Goal: Task Accomplishment & Management: Manage account settings

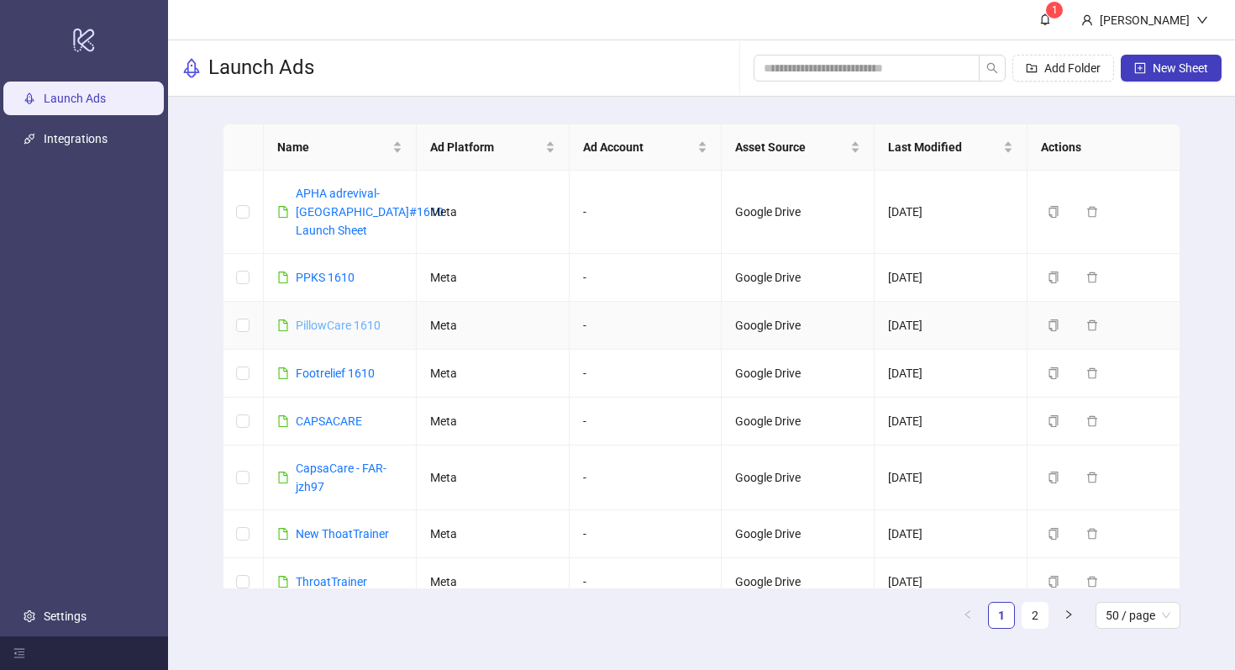
click at [354, 321] on link "PillowCare 1610" at bounding box center [338, 324] width 85 height 13
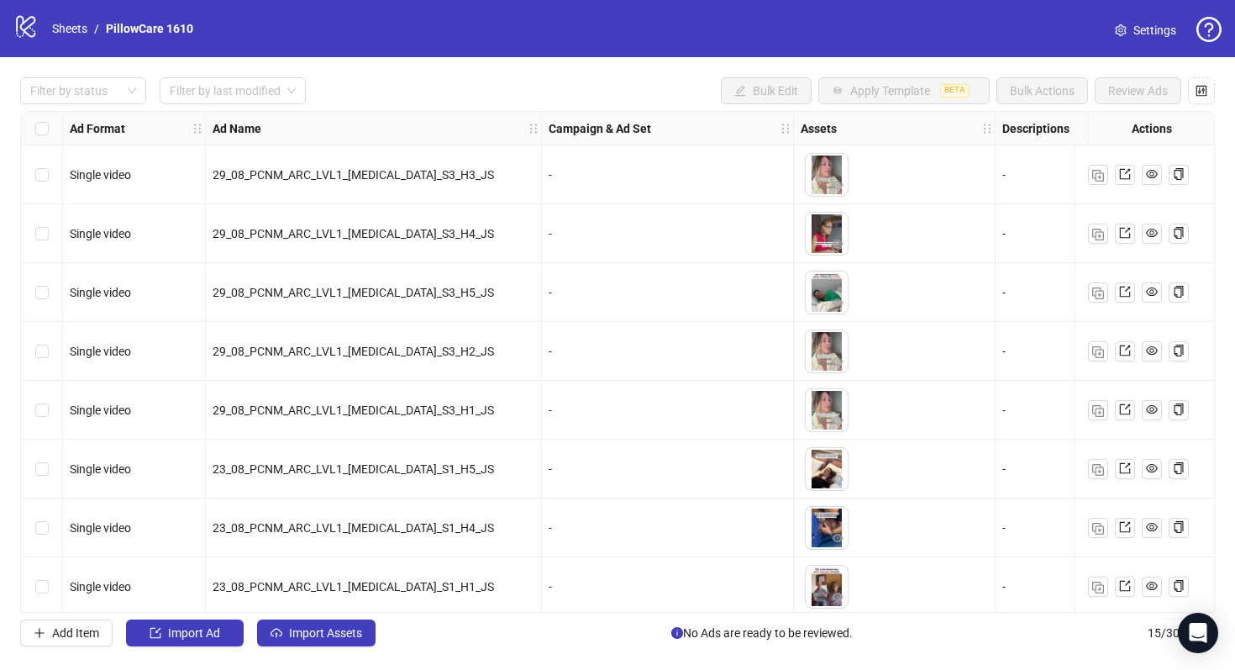
click at [37, 34] on icon "logo/logo-mobile" at bounding box center [25, 25] width 25 height 25
click at [27, 32] on icon "logo/logo-mobile" at bounding box center [25, 25] width 25 height 25
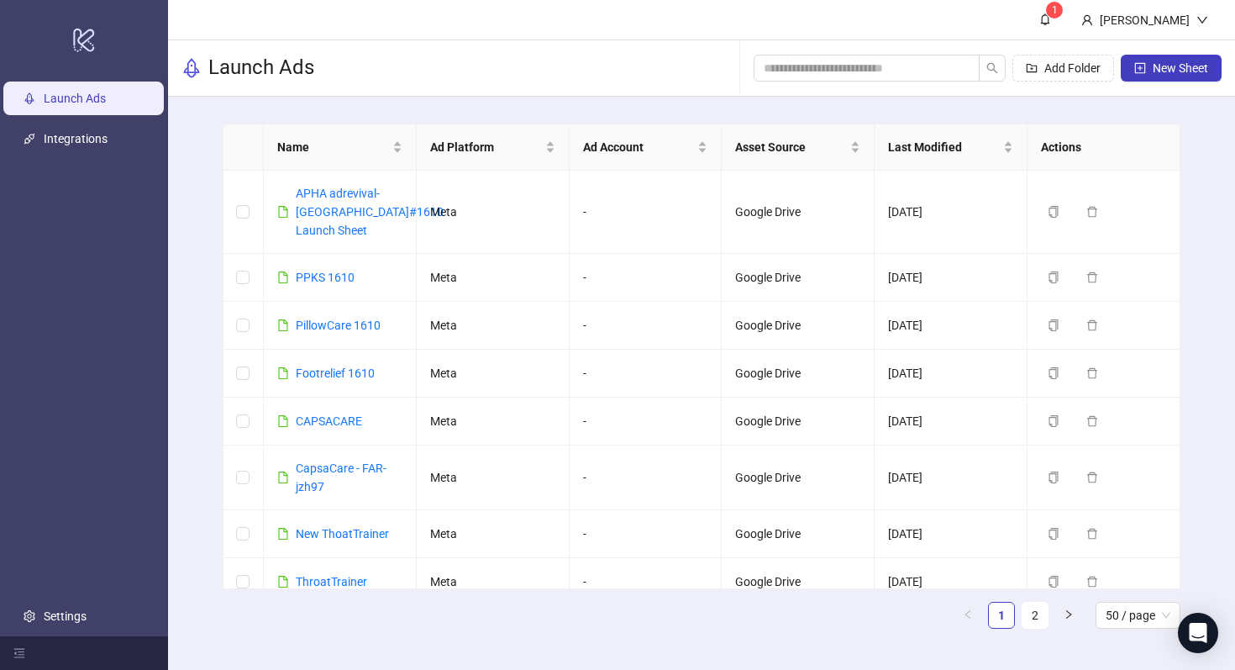
click at [117, 163] on ul "Launch Ads Integrations Settings" at bounding box center [84, 357] width 168 height 558
click at [1091, 11] on div "[PERSON_NAME]" at bounding box center [1145, 19] width 154 height 39
click at [1063, 10] on sup "1" at bounding box center [1054, 10] width 17 height 17
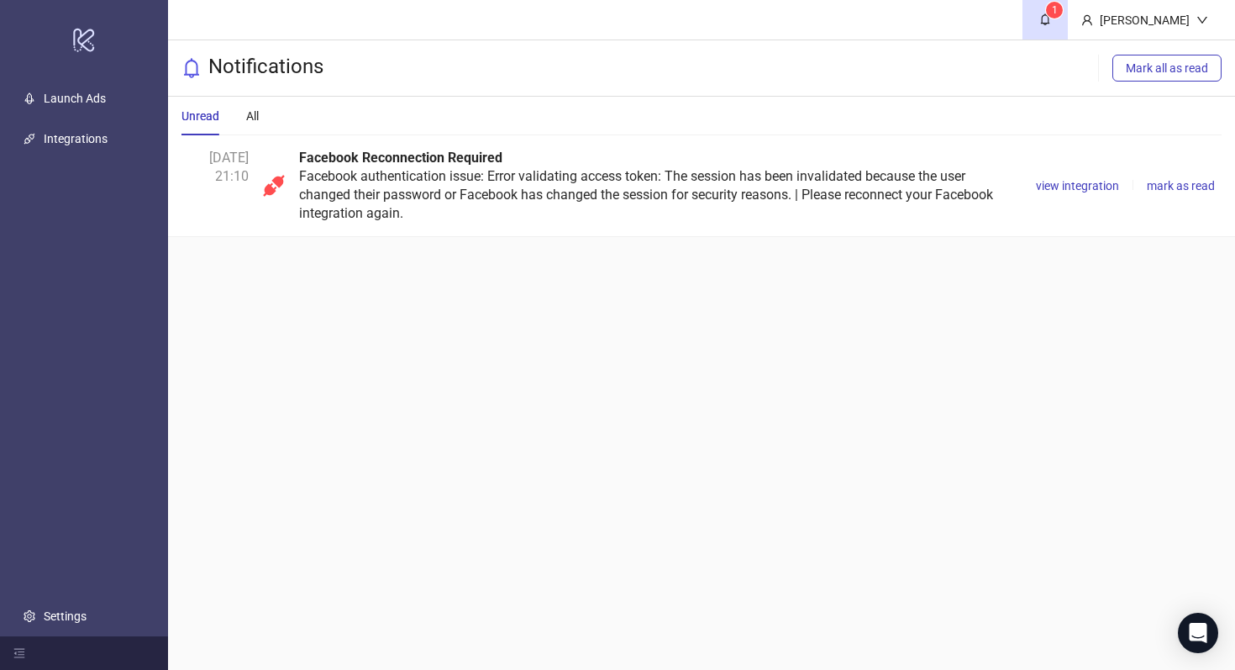
click at [862, 208] on div "Facebook Reconnection Required Facebook authentication issue: Error validating …" at bounding box center [657, 186] width 717 height 74
click at [1103, 184] on span "view integration" at bounding box center [1077, 185] width 83 height 13
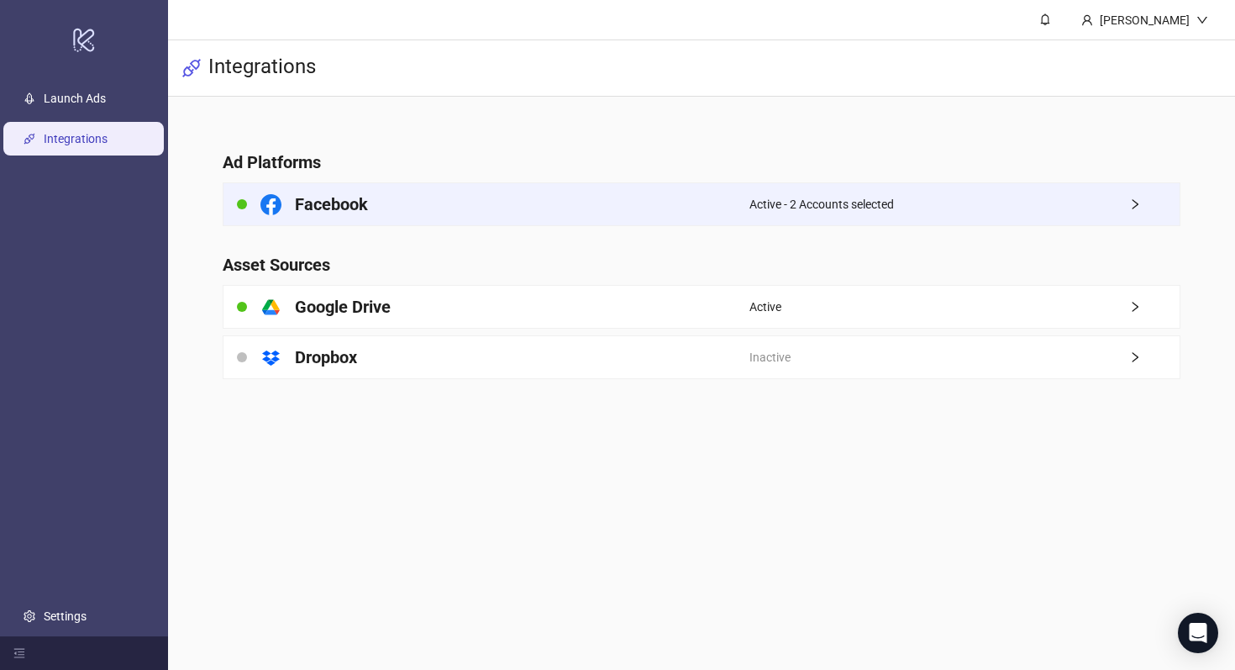
click at [1059, 211] on div "Active - 2 Accounts selected" at bounding box center [964, 204] width 430 height 42
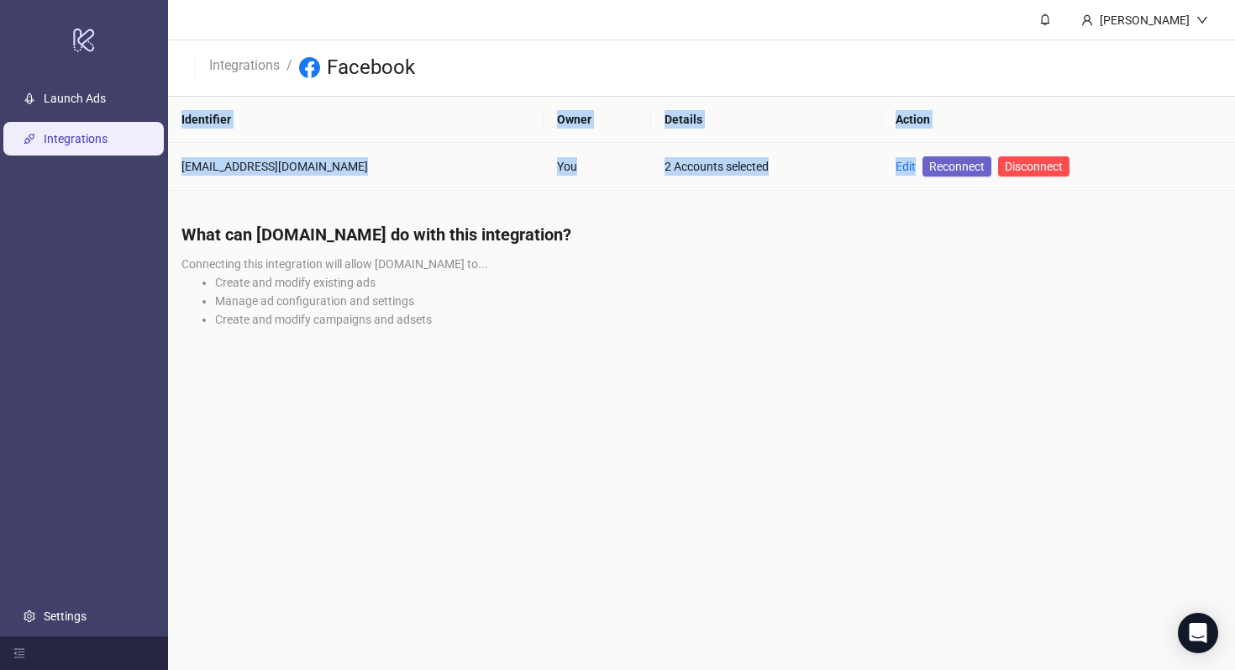
click at [929, 176] on td "Edit Reconnect Disconnect" at bounding box center [1058, 167] width 353 height 48
click at [929, 168] on span "Reconnect" at bounding box center [956, 166] width 55 height 18
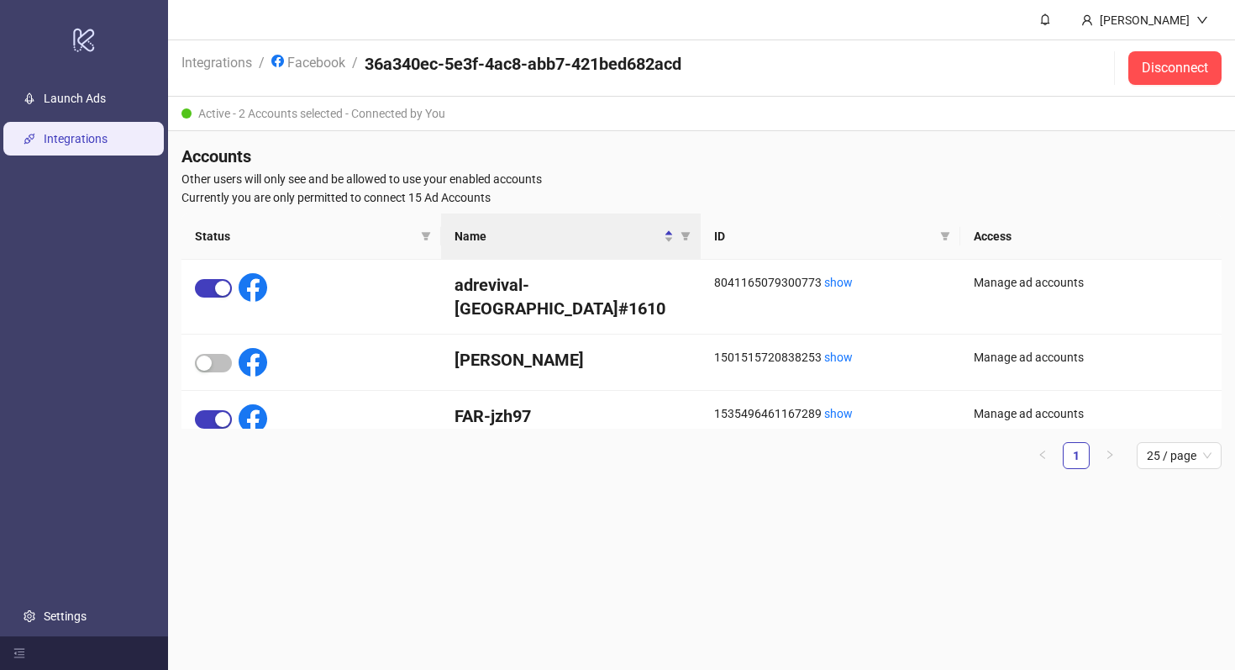
click at [769, 528] on main "Jordan Zhao Integrations / Facebook / 36a340ec-5e3f-4ac8-abb7-421bed682acd Disc…" at bounding box center [701, 335] width 1067 height 670
